Goal: Task Accomplishment & Management: Manage account settings

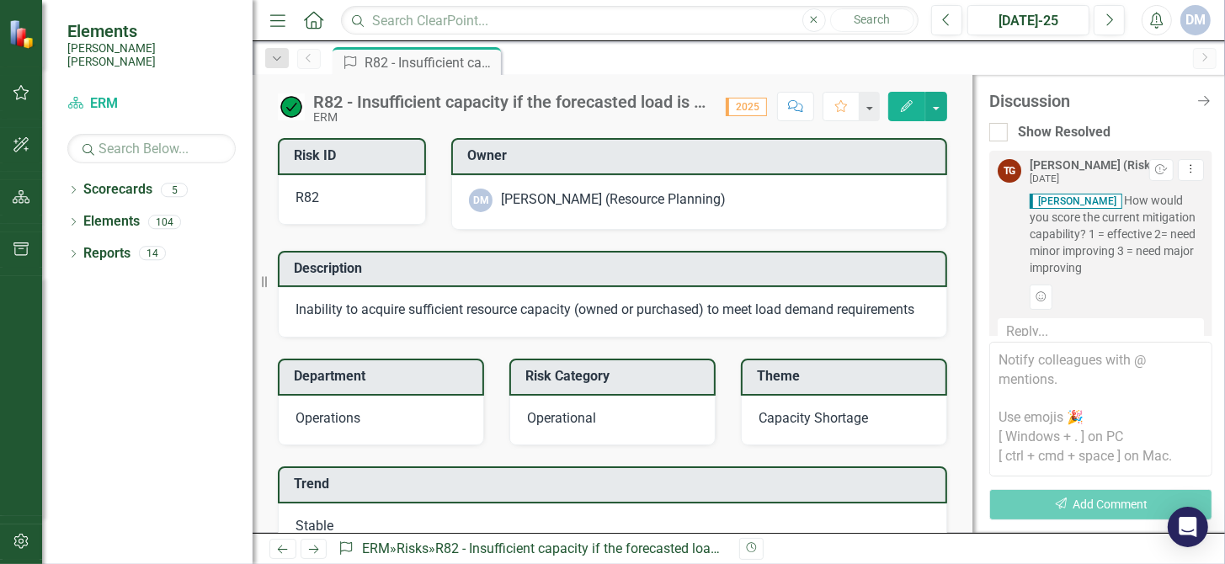
scroll to position [8, 0]
click at [1133, 238] on span "David Millar How would you score the current mitigation capability? 1 = effecti…" at bounding box center [1117, 226] width 174 height 84
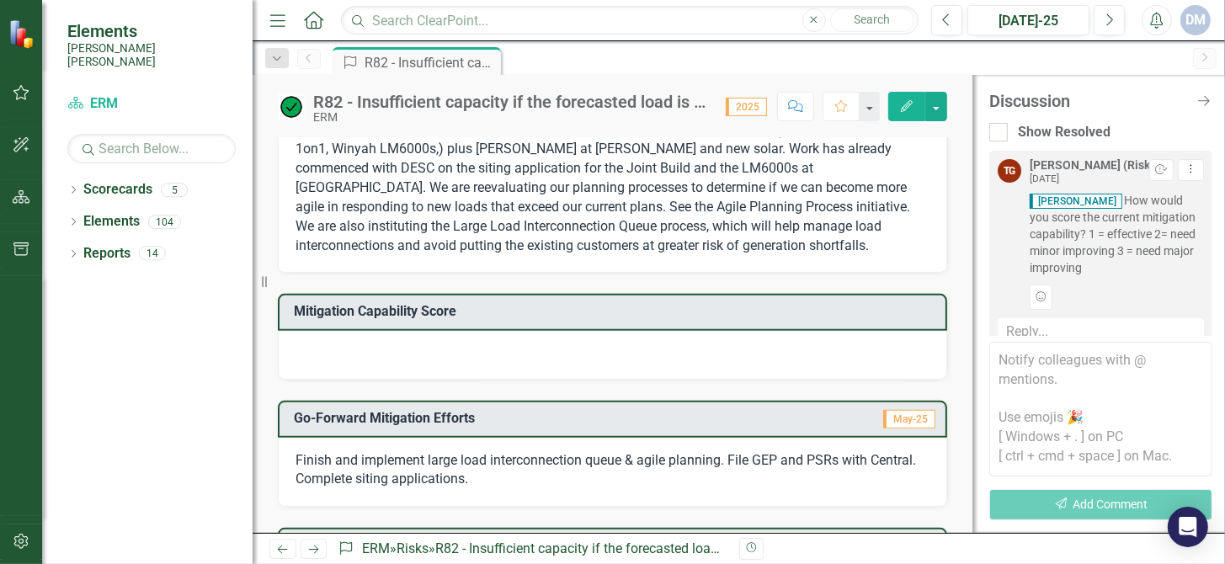
scroll to position [505, 0]
click at [444, 368] on div at bounding box center [612, 354] width 669 height 49
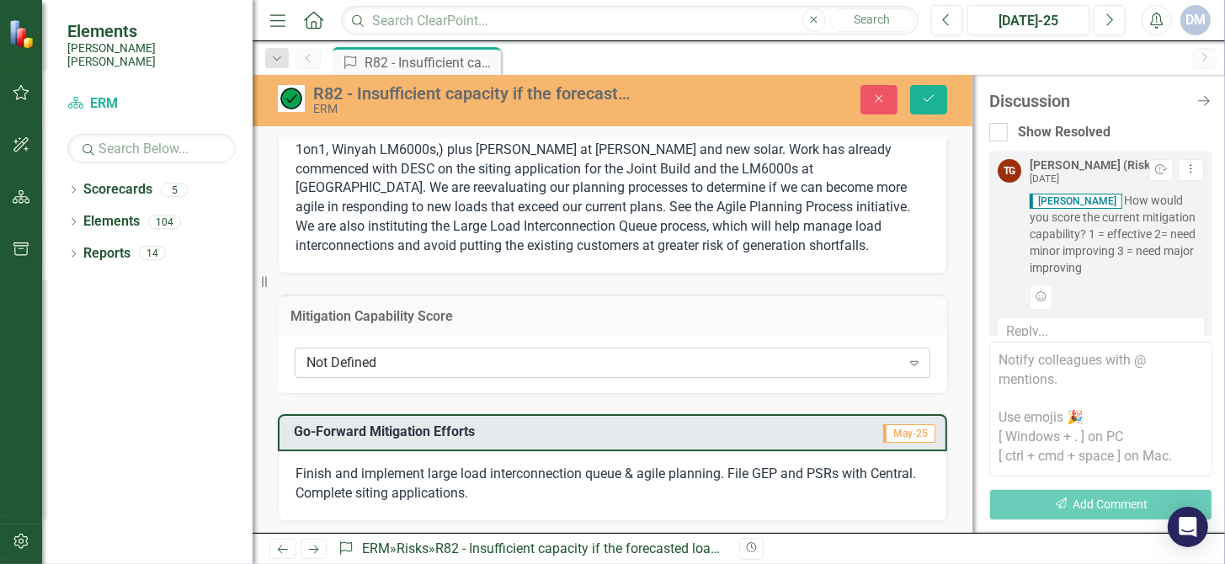
click at [321, 373] on div "Not Defined" at bounding box center [603, 363] width 594 height 19
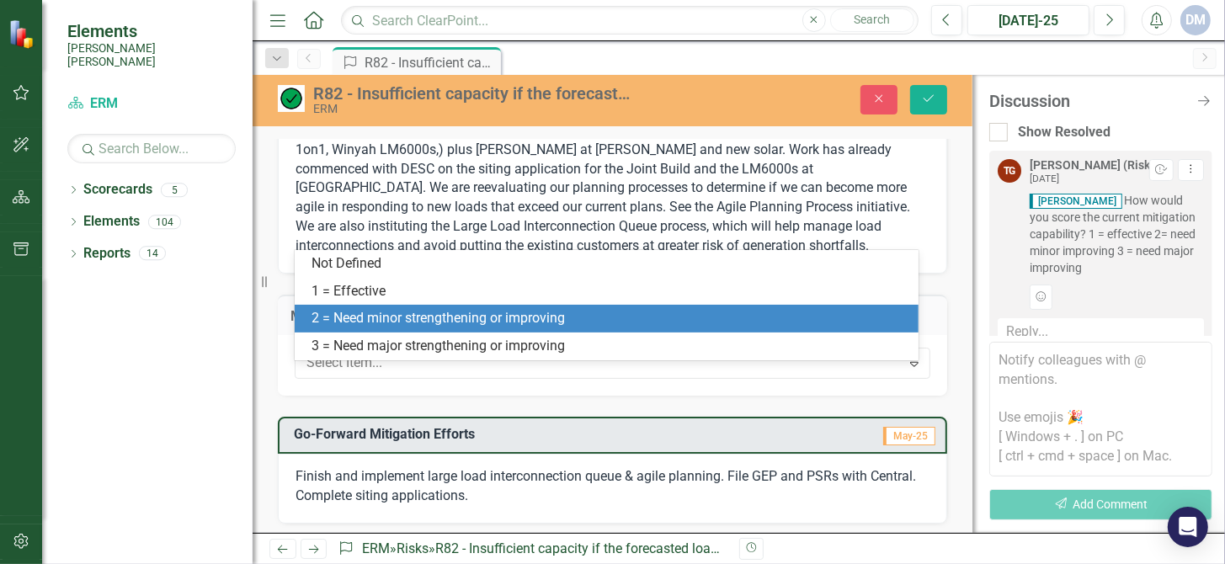
click at [416, 318] on div "2 = Need minor strengthening or improving" at bounding box center [610, 318] width 597 height 19
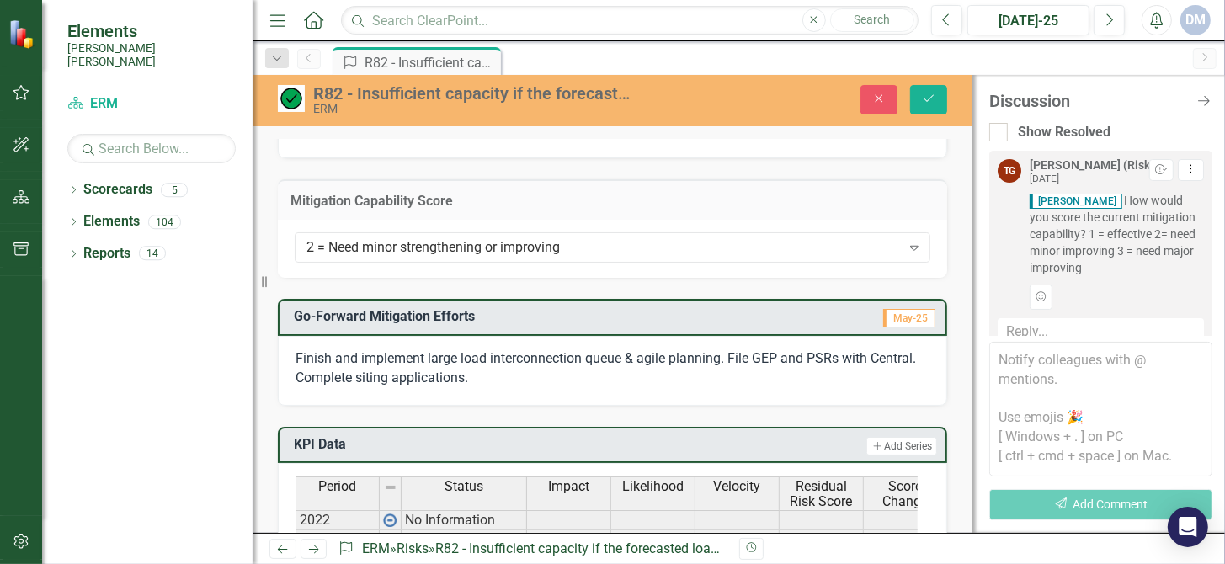
scroll to position [589, 0]
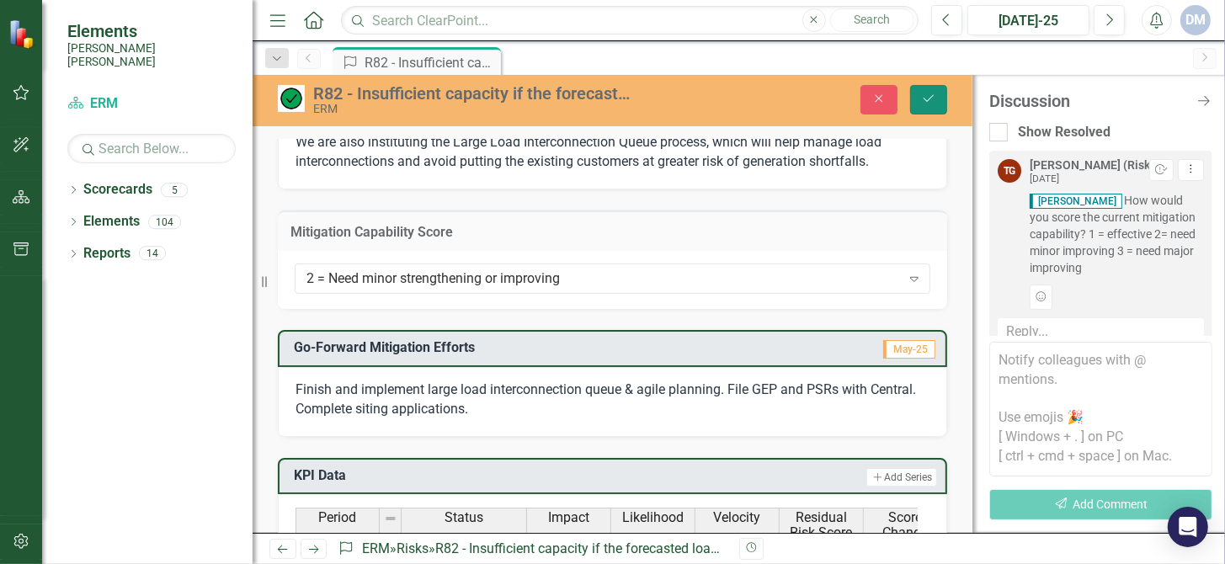
drag, startPoint x: 920, startPoint y: 98, endPoint x: 793, endPoint y: 230, distance: 183.4
click at [903, 195] on div "R82 - Insufficient capacity if the forecasted load is inaccurate ERM Close Save…" at bounding box center [613, 304] width 720 height 458
click at [929, 99] on icon "submit" at bounding box center [929, 98] width 10 height 7
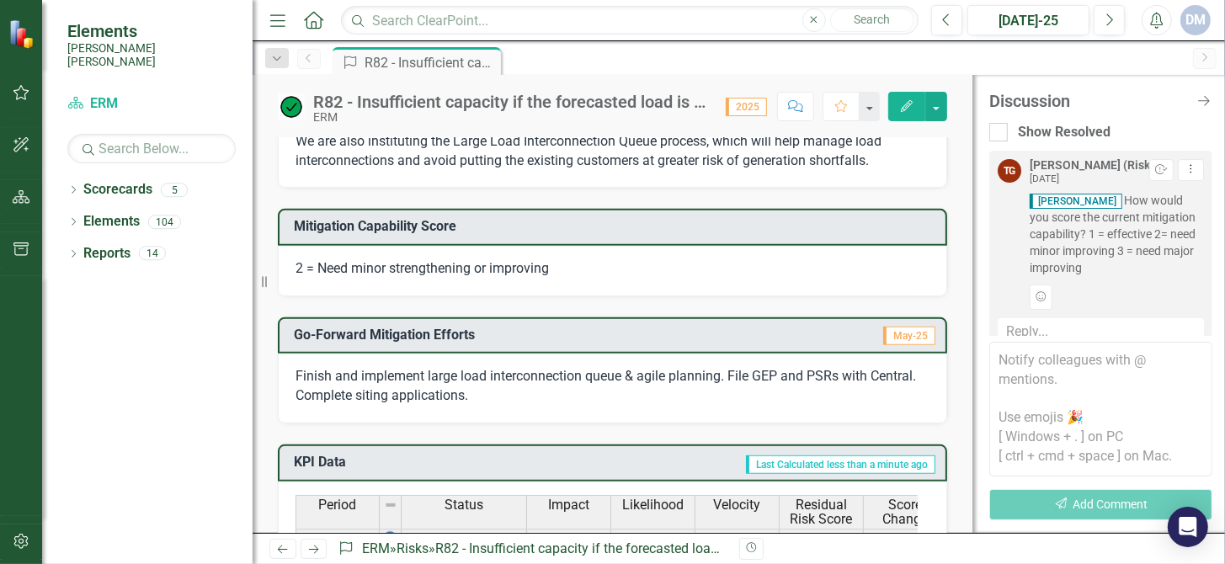
click at [663, 386] on span "Finish and implement large load interconnection queue & agile planning. File GE…" at bounding box center [606, 385] width 621 height 35
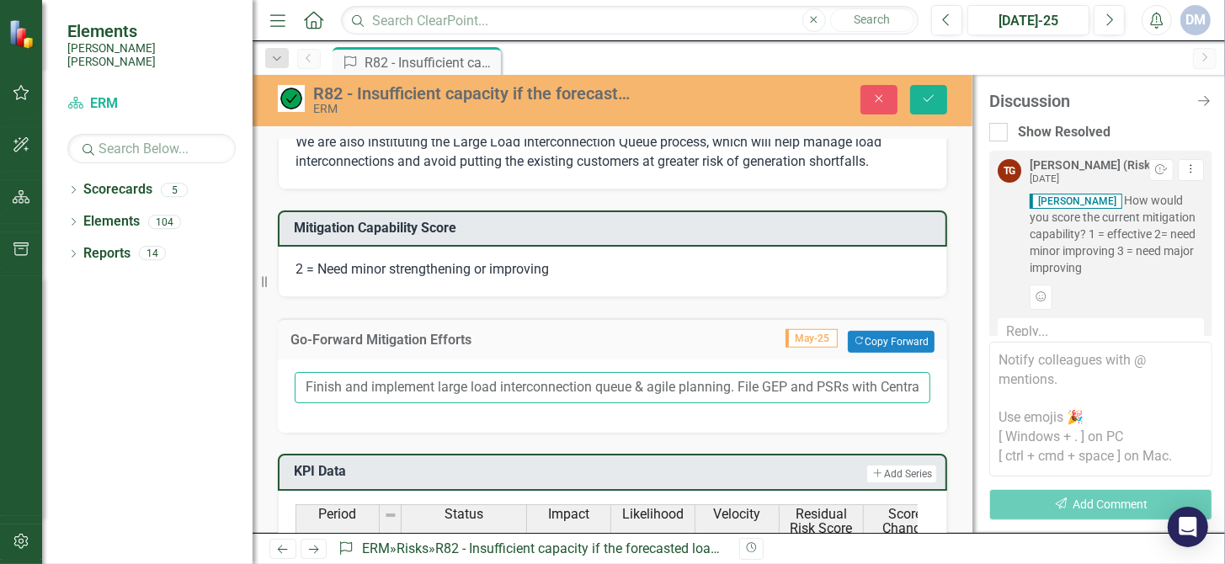
click at [845, 397] on input "Finish and implement large load interconnection queue & agile planning. File GE…" at bounding box center [613, 387] width 636 height 31
click at [842, 397] on input "Finish and implement large load interconnection queue & agile planning. File GE…" at bounding box center [613, 387] width 636 height 31
drag, startPoint x: 745, startPoint y: 398, endPoint x: 852, endPoint y: 400, distance: 106.9
click at [852, 400] on input "Finish and implement large load interconnection queue & agile planning. File GE…" at bounding box center [613, 387] width 636 height 31
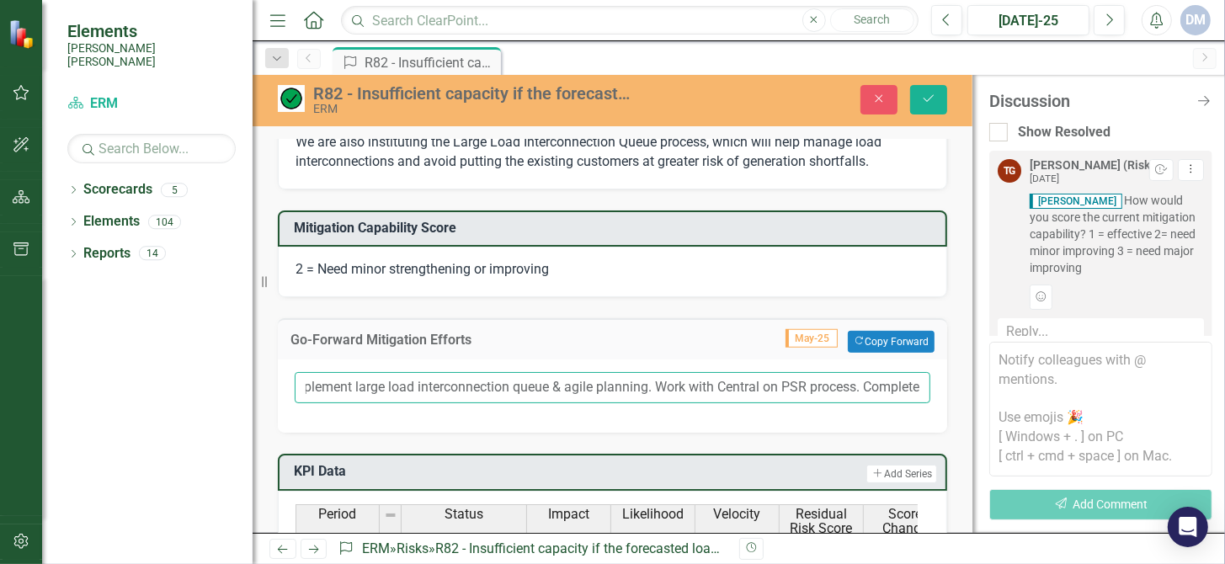
type input "Finish and implement large load interconnection queue & agile planning. Work wi…"
click at [811, 457] on div "KPI Data Add Add Series Period Status Impact Likelihood Velocity Residual Risk …" at bounding box center [612, 565] width 695 height 265
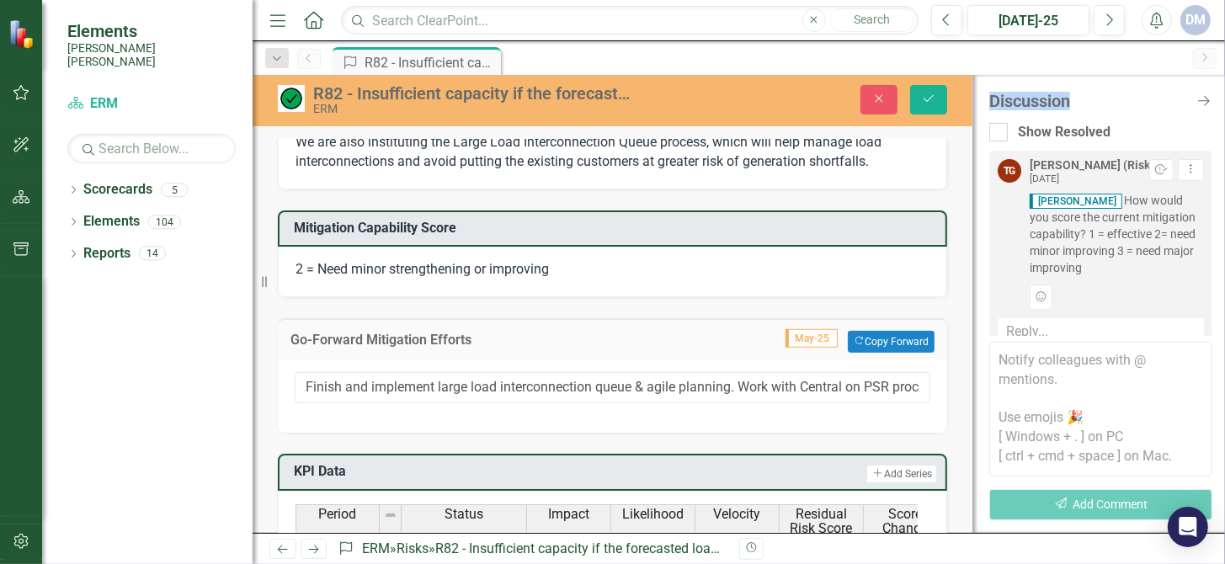
click at [811, 457] on div "KPI Data Add Add Series Period Status Impact Likelihood Velocity Residual Risk …" at bounding box center [612, 565] width 695 height 265
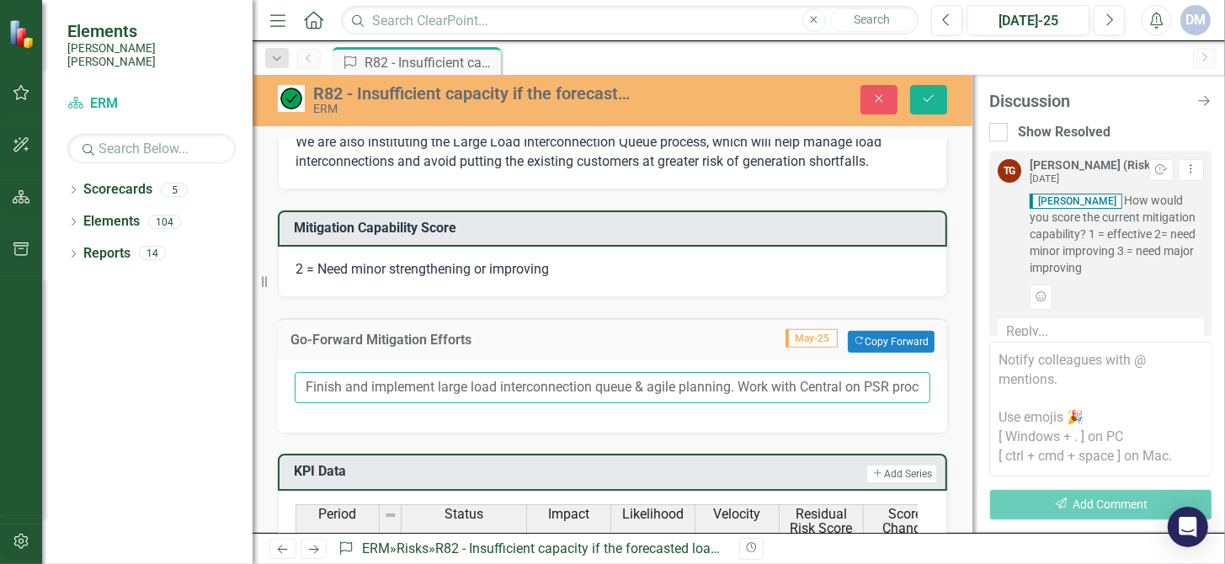
drag, startPoint x: 811, startPoint y: 457, endPoint x: 711, endPoint y: 411, distance: 109.6
click at [711, 403] on input "Finish and implement large load interconnection queue & agile planning. Work wi…" at bounding box center [613, 387] width 636 height 31
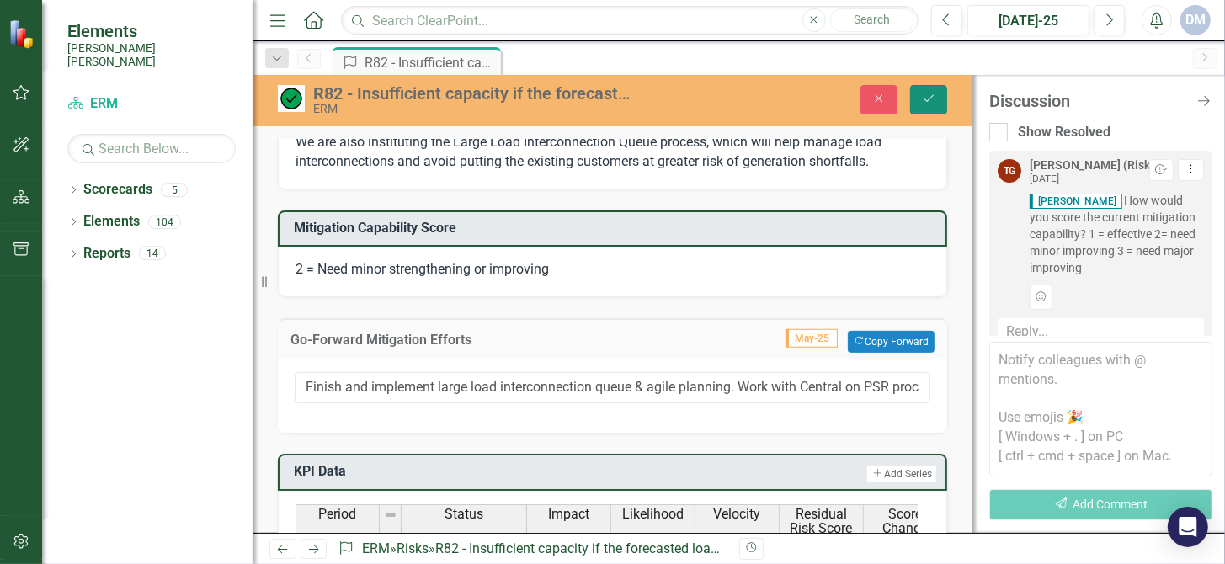
click at [910, 98] on button "Save" at bounding box center [928, 99] width 37 height 29
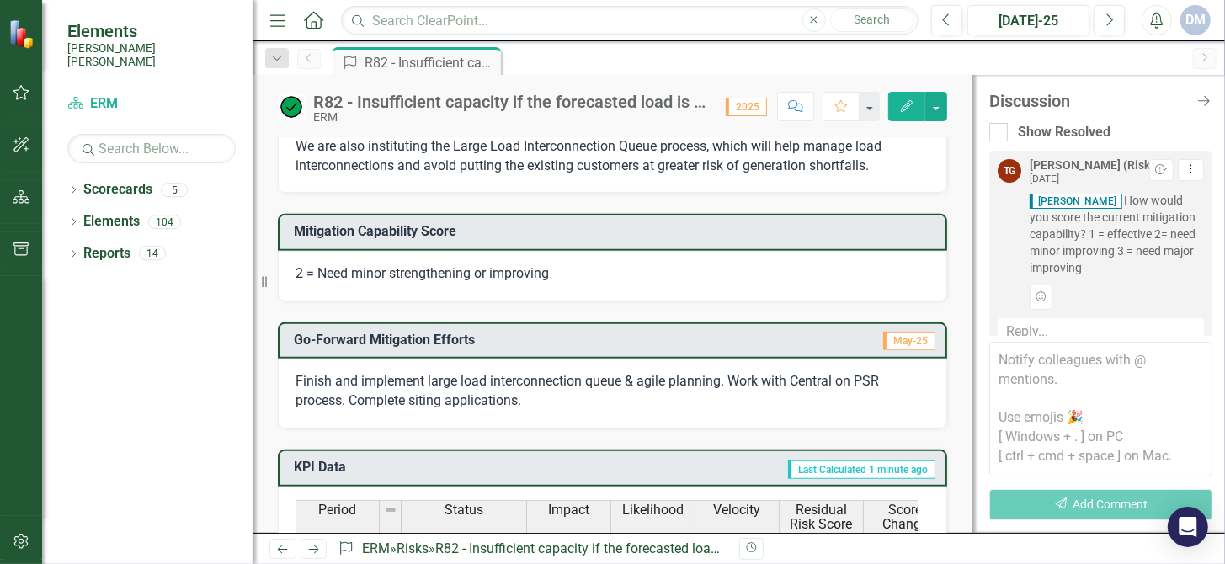
scroll to position [590, 0]
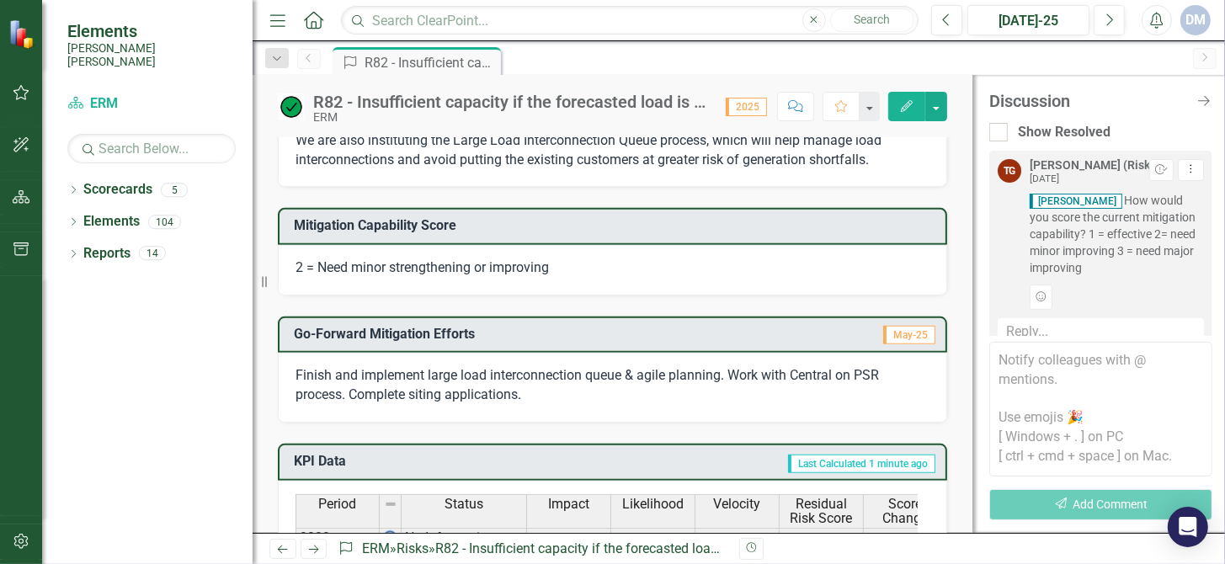
click at [530, 275] on span "2 = Need minor strengthening or improving" at bounding box center [422, 267] width 253 height 16
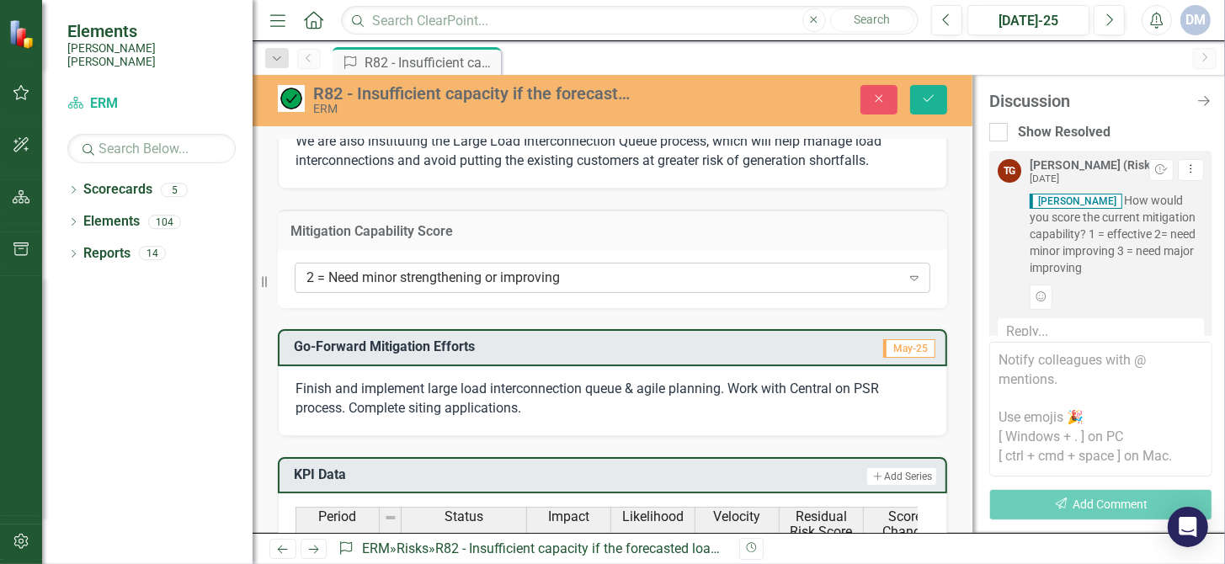
click at [535, 286] on div "2 = Need minor strengthening or improving" at bounding box center [603, 278] width 594 height 19
click at [929, 111] on button "Save" at bounding box center [928, 99] width 37 height 29
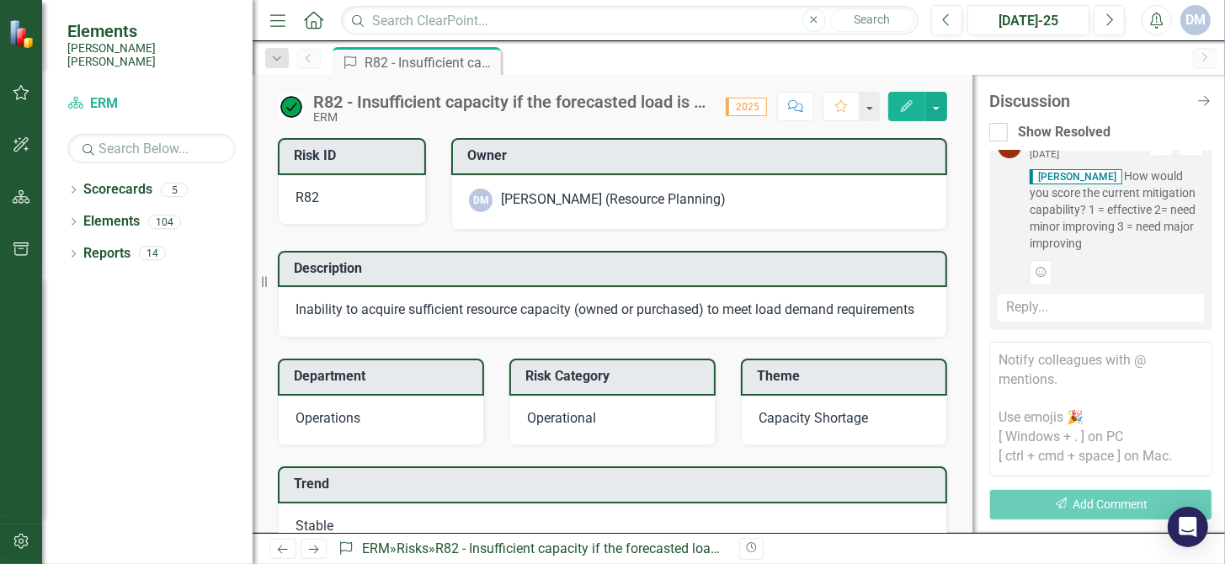
scroll to position [0, 0]
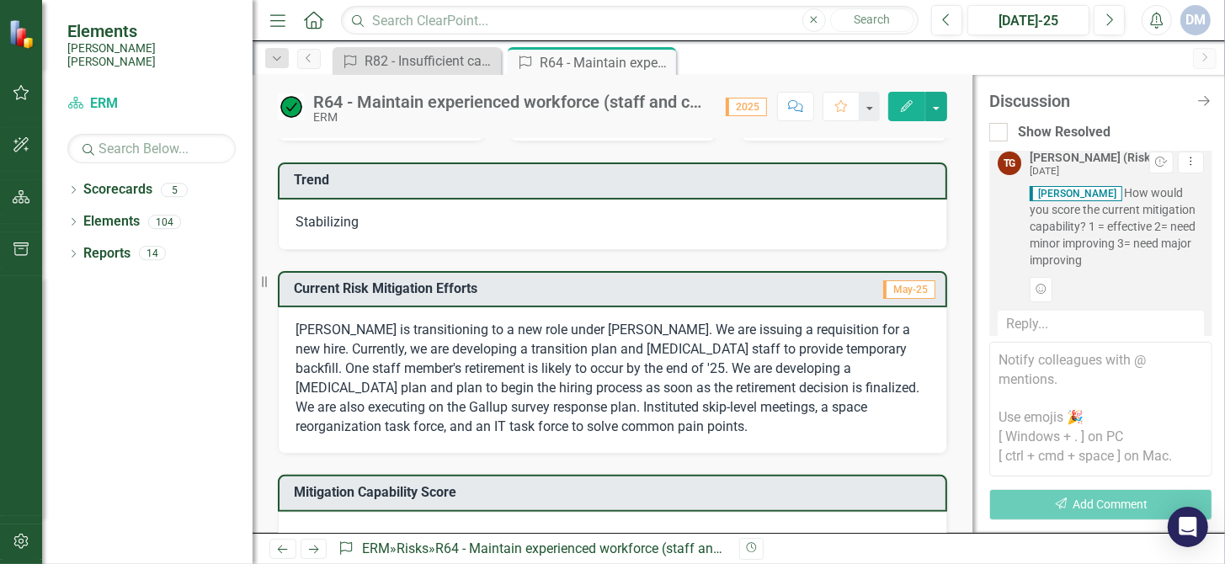
scroll to position [420, 0]
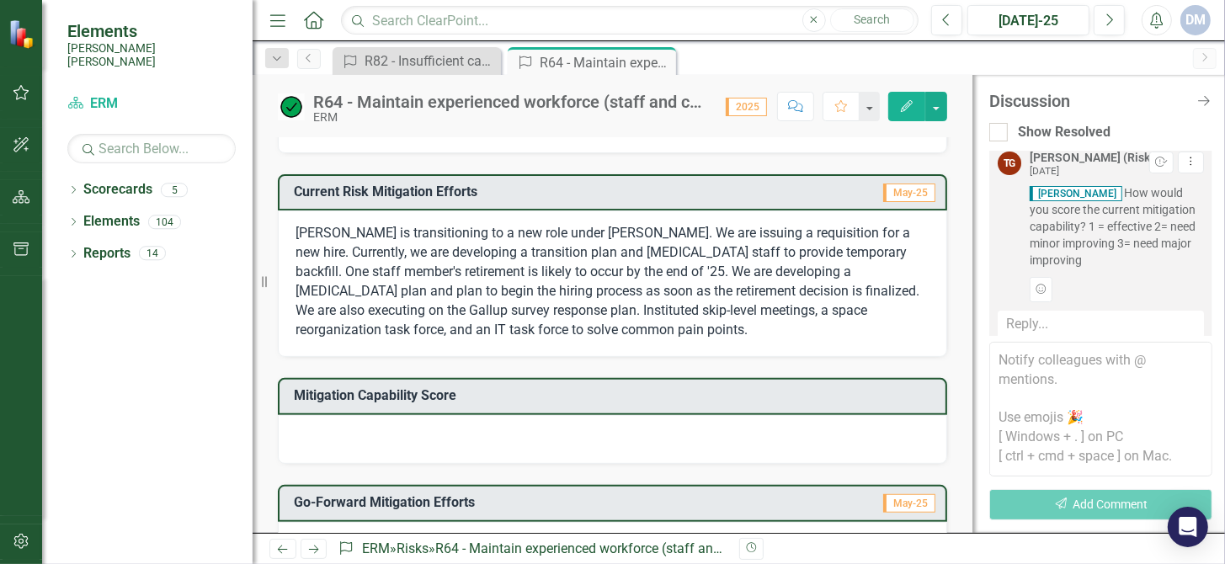
click at [513, 430] on div at bounding box center [612, 439] width 669 height 49
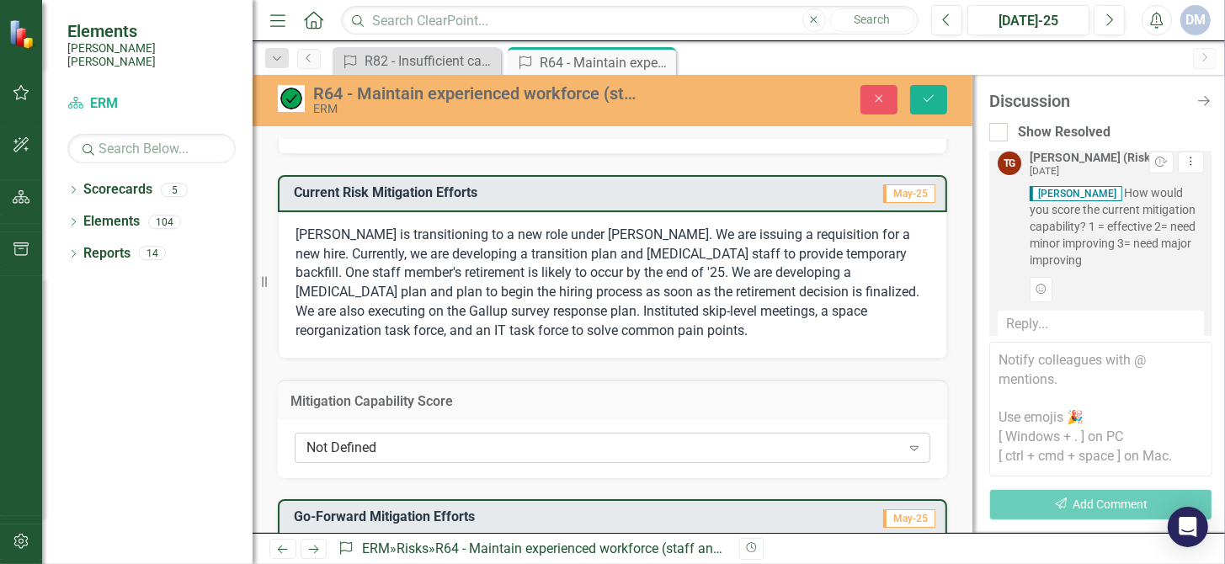
click at [465, 439] on div "Not Defined" at bounding box center [603, 448] width 594 height 19
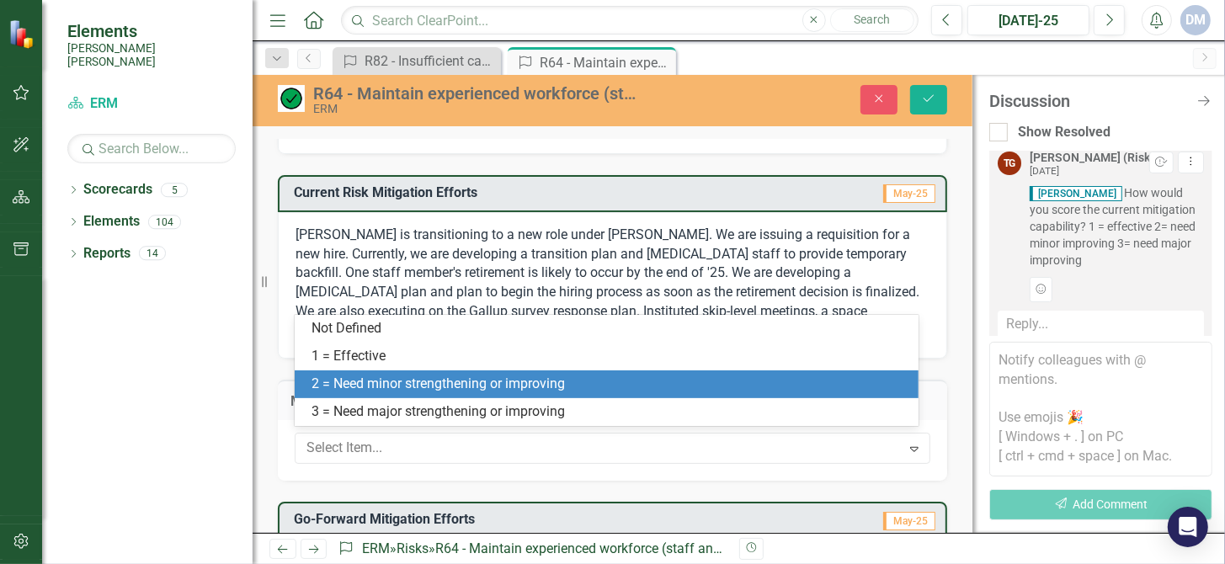
click at [467, 378] on div "2 = Need minor strengthening or improving" at bounding box center [610, 384] width 597 height 19
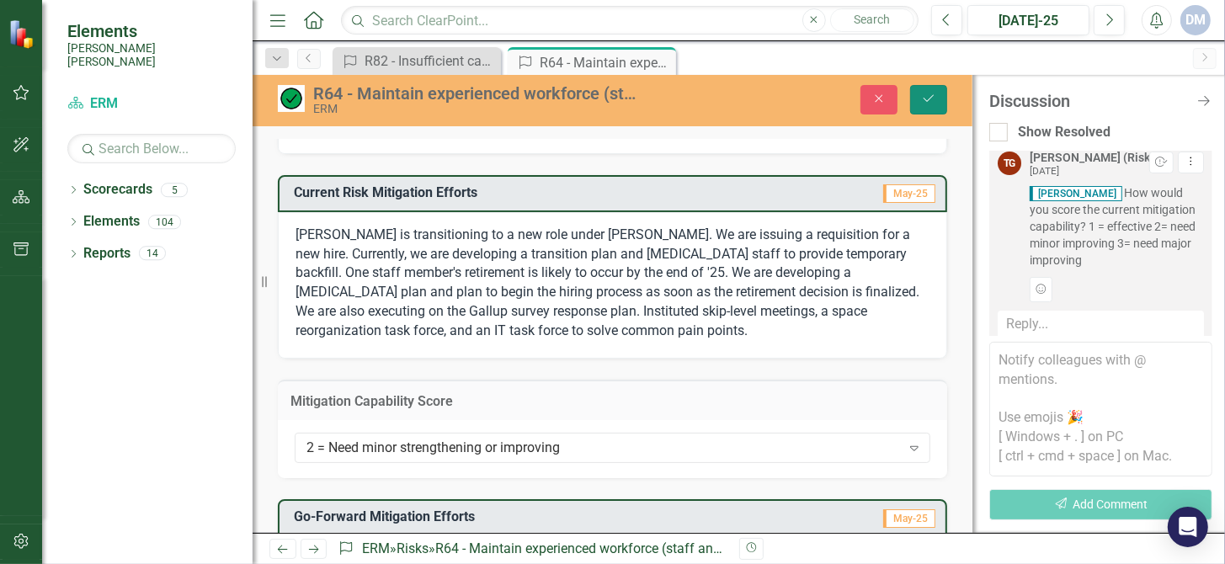
click at [930, 107] on button "Save" at bounding box center [928, 99] width 37 height 29
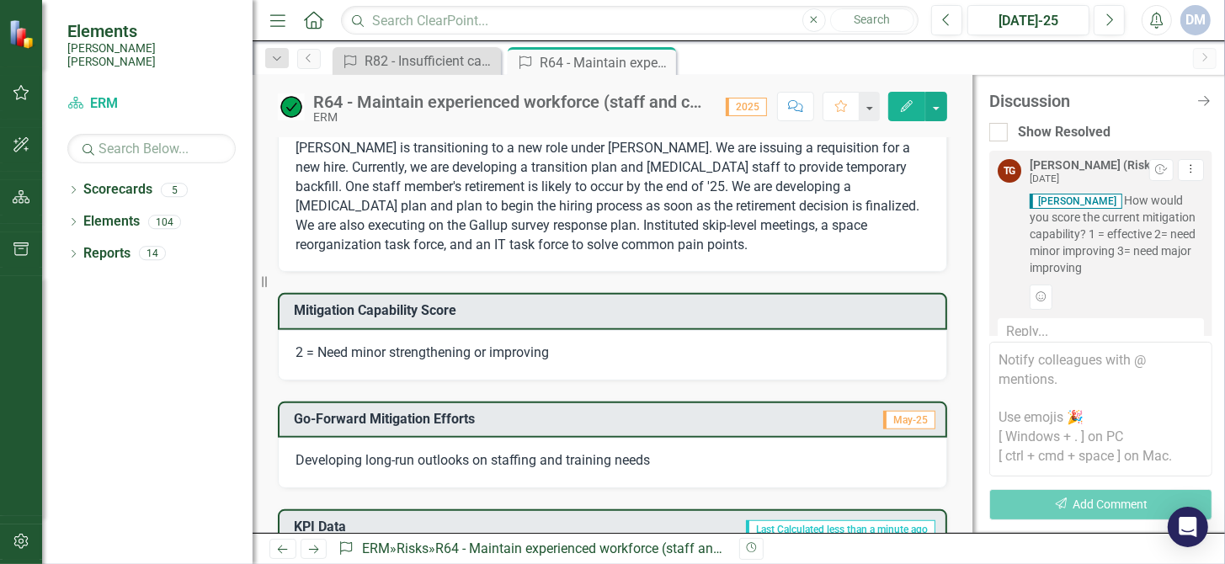
scroll to position [589, 0]
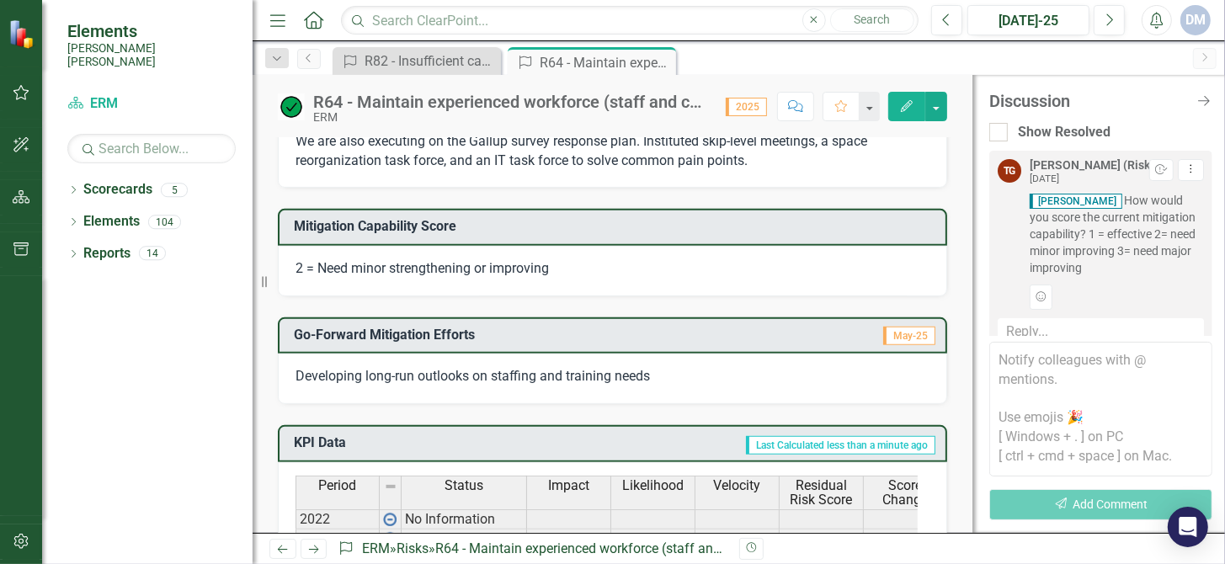
click at [524, 373] on span "Developing long-run outlooks on staffing and training needs" at bounding box center [473, 376] width 354 height 16
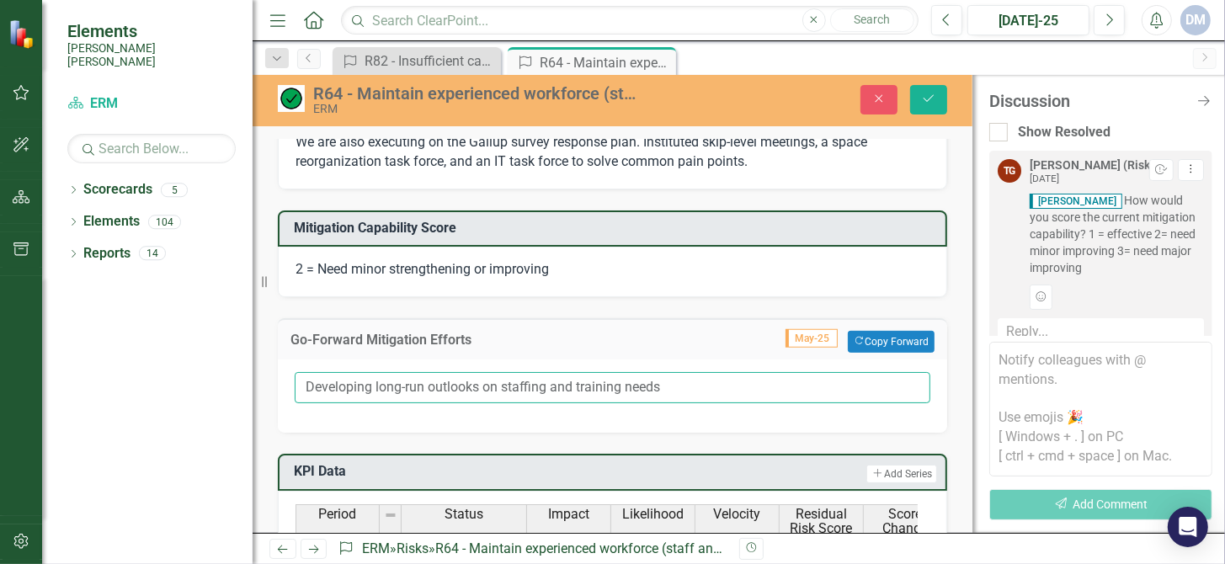
drag, startPoint x: 473, startPoint y: 381, endPoint x: 301, endPoint y: 375, distance: 172.7
click at [301, 375] on input "Developing long-run outlooks on staffing and training needs" at bounding box center [613, 387] width 636 height 31
drag, startPoint x: 759, startPoint y: 375, endPoint x: 570, endPoint y: 374, distance: 188.6
click at [570, 374] on input "Development plans and pro-active recruiting on staffing and training needs" at bounding box center [613, 387] width 636 height 31
type input "Development plans and pro-active recruiting."
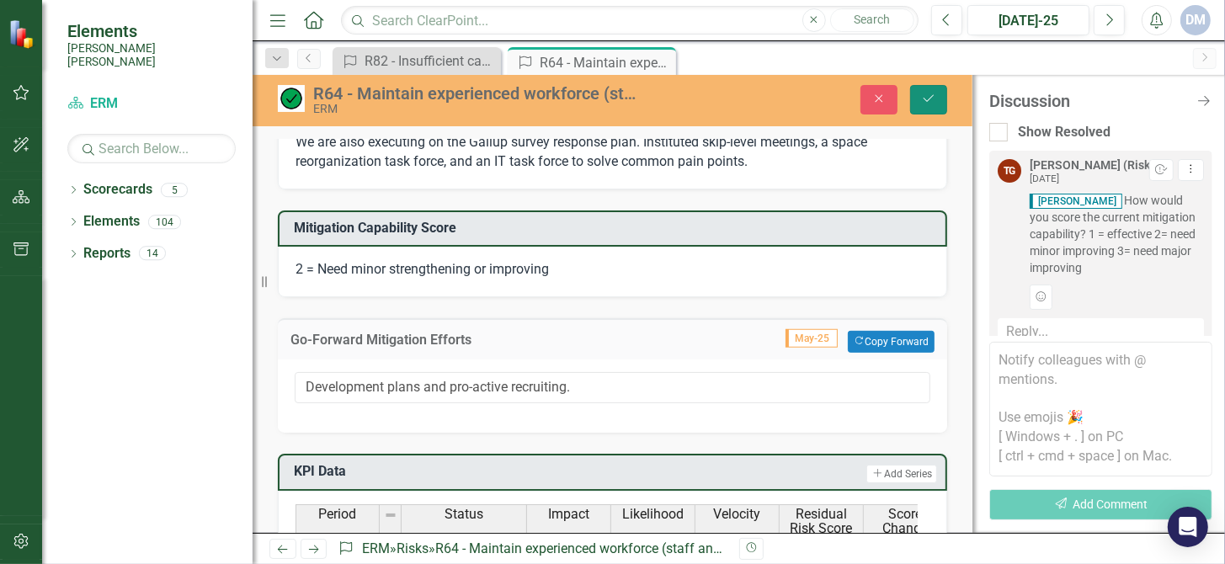
click at [918, 99] on button "Save" at bounding box center [928, 99] width 37 height 29
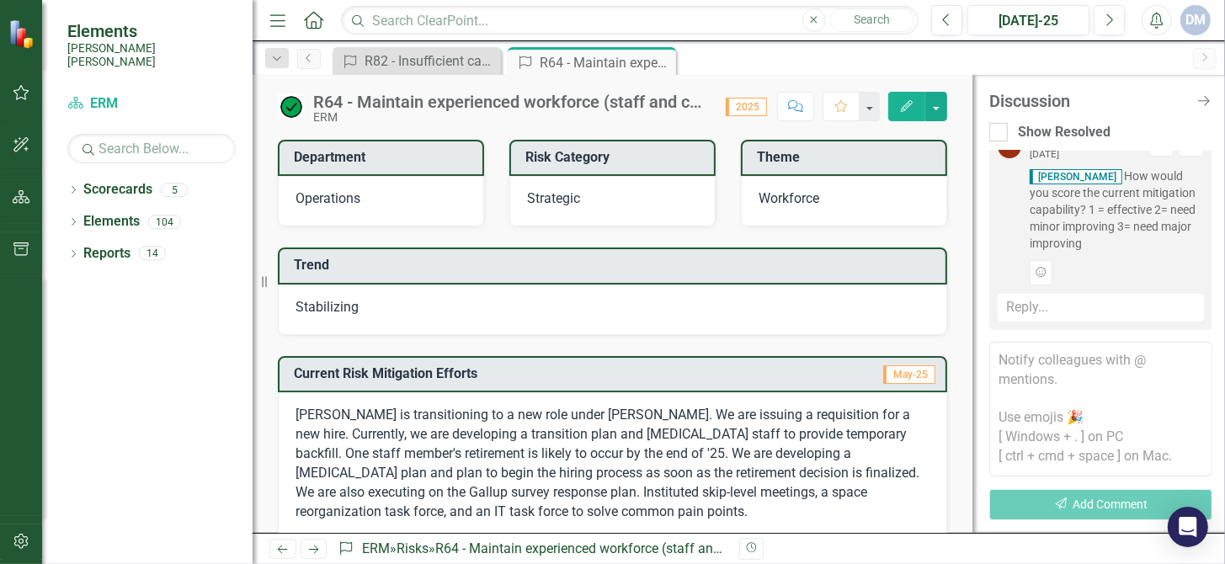
scroll to position [337, 0]
